Goal: Task Accomplishment & Management: Manage account settings

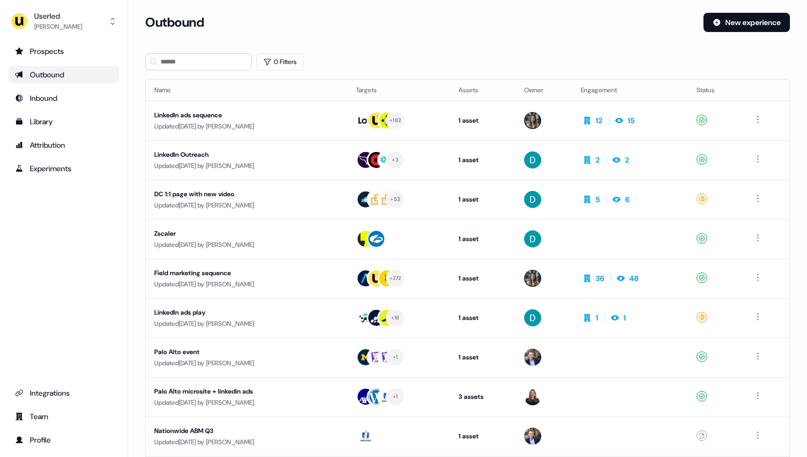
click at [84, 6] on div "Userled [PERSON_NAME] Prospects Outbound Inbound Library Attribution Experiment…" at bounding box center [64, 228] width 128 height 457
click at [76, 14] on div "Userled" at bounding box center [58, 16] width 48 height 11
click at [77, 44] on div "Impersonate (Admin)" at bounding box center [63, 50] width 101 height 19
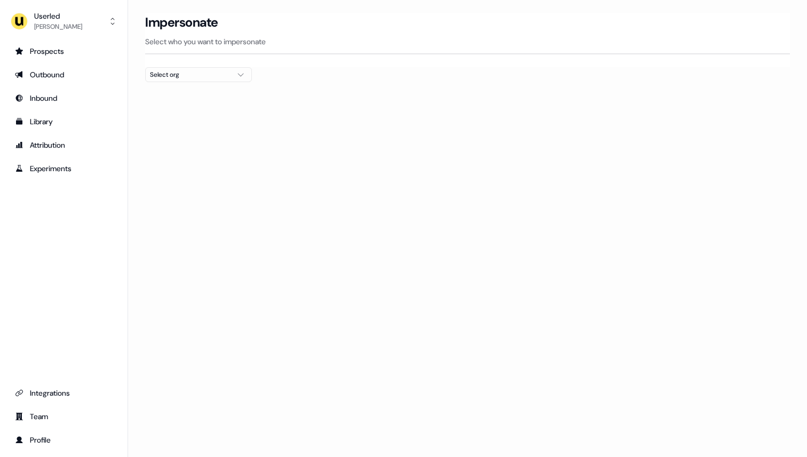
click at [178, 74] on div "Select org" at bounding box center [190, 74] width 80 height 11
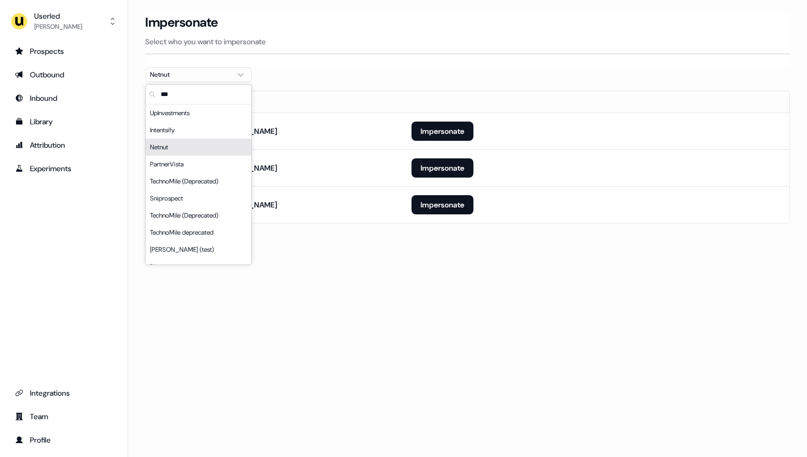
type input "***"
click at [412, 74] on section "Loading... Impersonate Select who you want to impersonate Netnut Email [EMAIL_A…" at bounding box center [467, 133] width 679 height 241
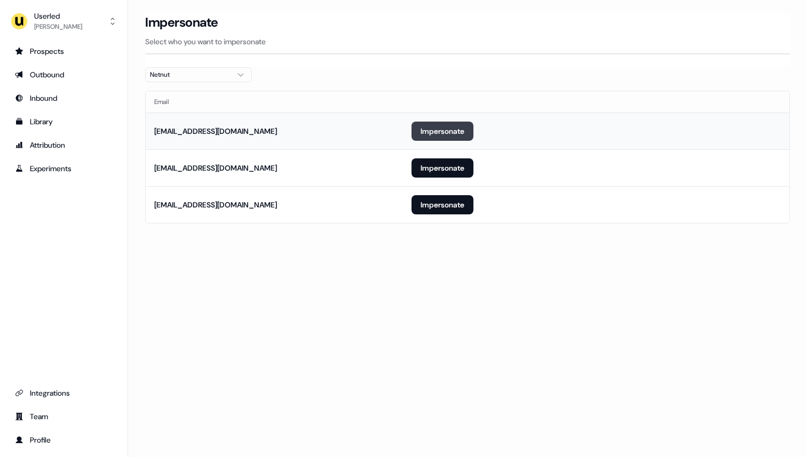
click at [446, 127] on button "Impersonate" at bounding box center [443, 131] width 62 height 19
